Goal: Entertainment & Leisure: Consume media (video, audio)

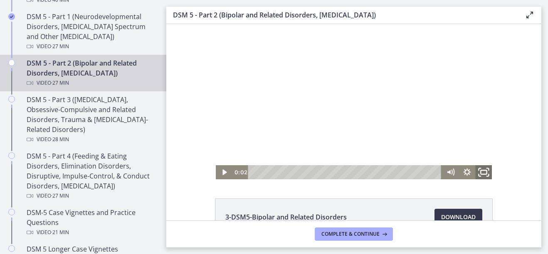
click at [480, 171] on rect "Fullscreen" at bounding box center [483, 172] width 6 height 4
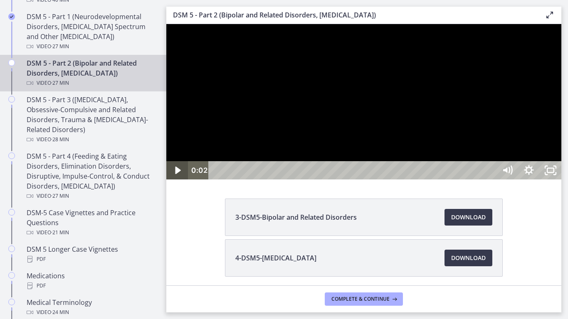
click at [181, 179] on icon "Play Video" at bounding box center [178, 170] width 22 height 18
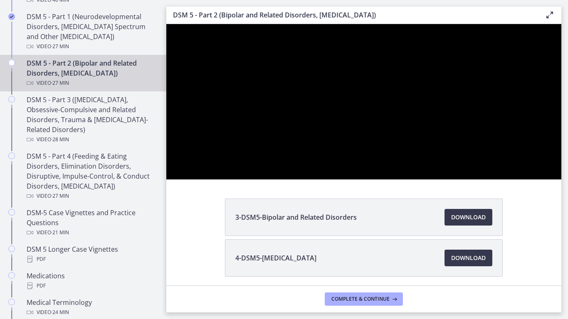
click at [210, 179] on div at bounding box center [363, 101] width 395 height 155
click at [430, 179] on div at bounding box center [363, 101] width 395 height 155
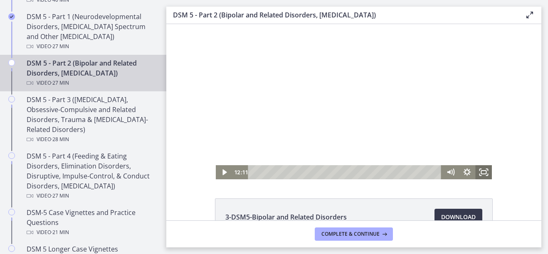
click at [484, 174] on icon "Fullscreen" at bounding box center [483, 172] width 17 height 14
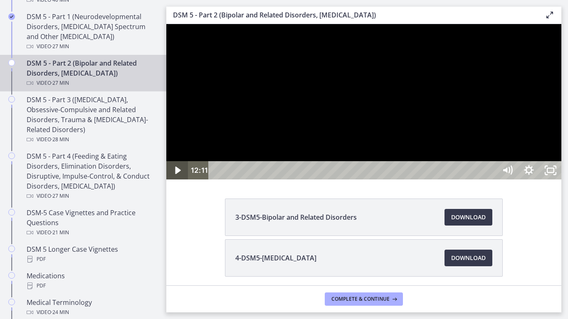
click at [166, 179] on div "Play Video" at bounding box center [177, 170] width 22 height 18
click at [166, 182] on icon "Pause" at bounding box center [177, 171] width 26 height 22
click at [167, 182] on icon "Play Video" at bounding box center [178, 171] width 26 height 22
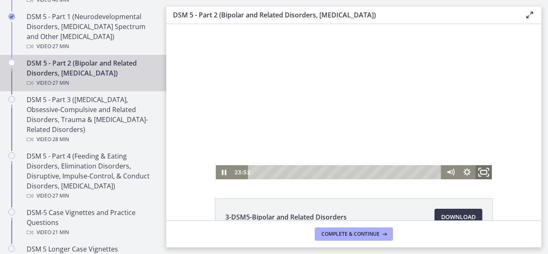
click at [483, 167] on icon "Fullscreen" at bounding box center [483, 172] width 20 height 17
